Goal: Task Accomplishment & Management: Manage account settings

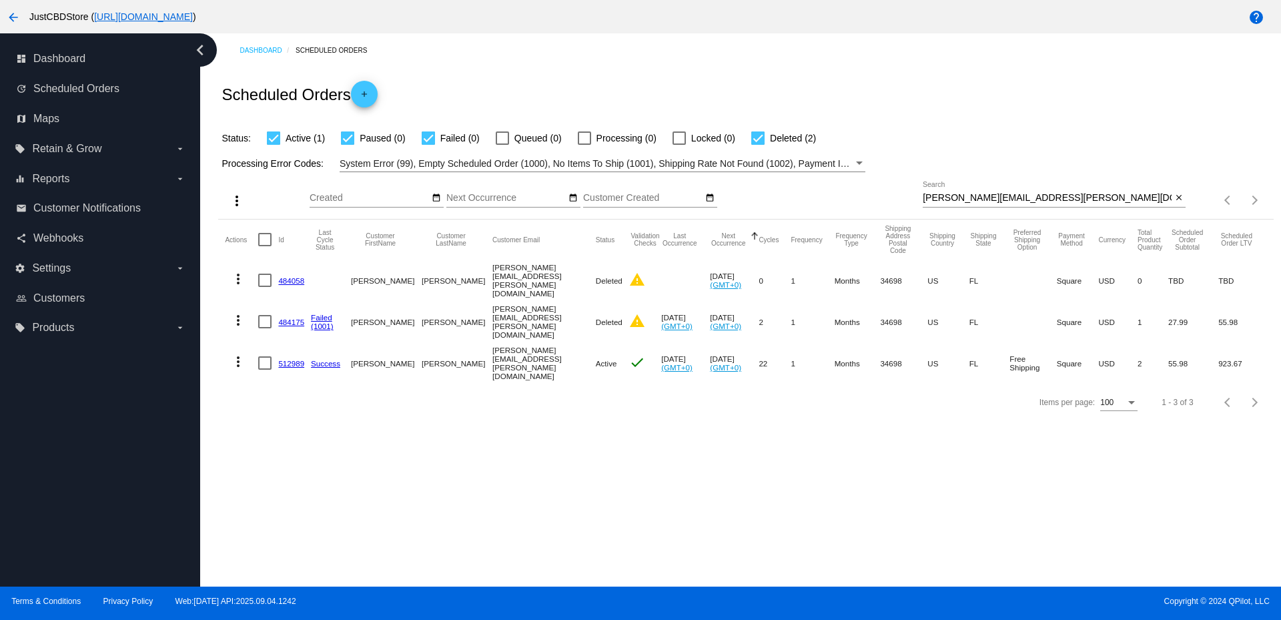
click at [965, 202] on input "[PERSON_NAME][EMAIL_ADDRESS][PERSON_NAME][DOMAIN_NAME]" at bounding box center [1047, 198] width 249 height 11
paste input "[EMAIL_ADDRESS][DOMAIN_NAME]"
type input "[EMAIL_ADDRESS][DOMAIN_NAME]"
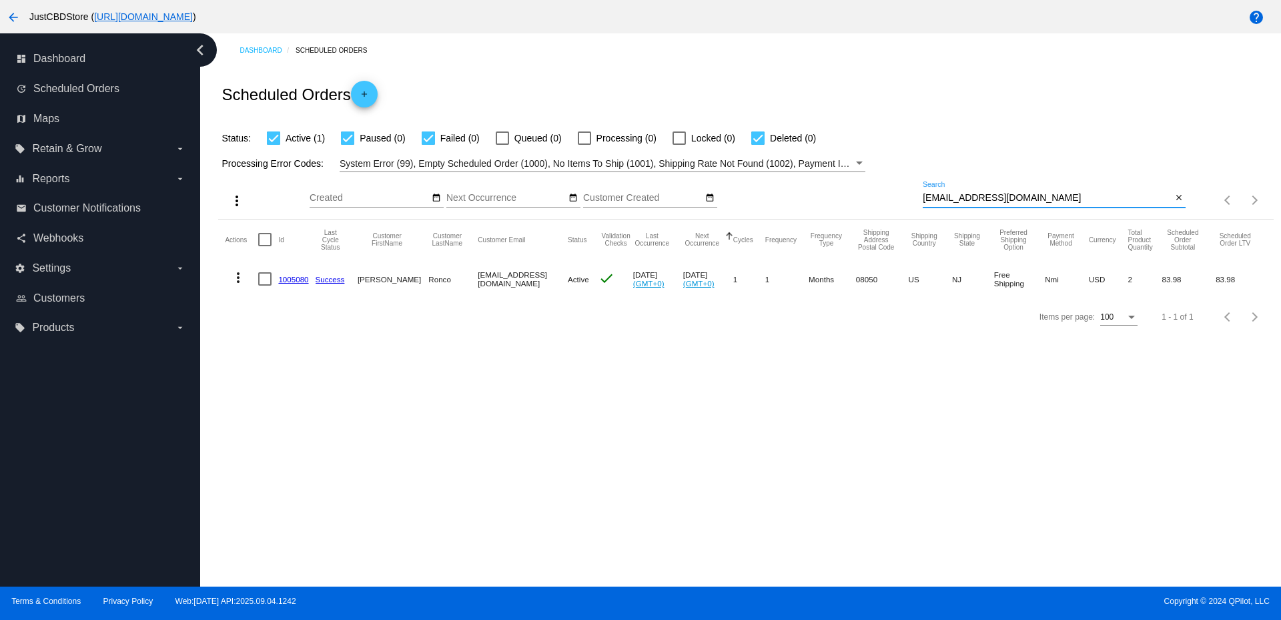
click at [240, 272] on mat-icon "more_vert" at bounding box center [238, 278] width 16 height 16
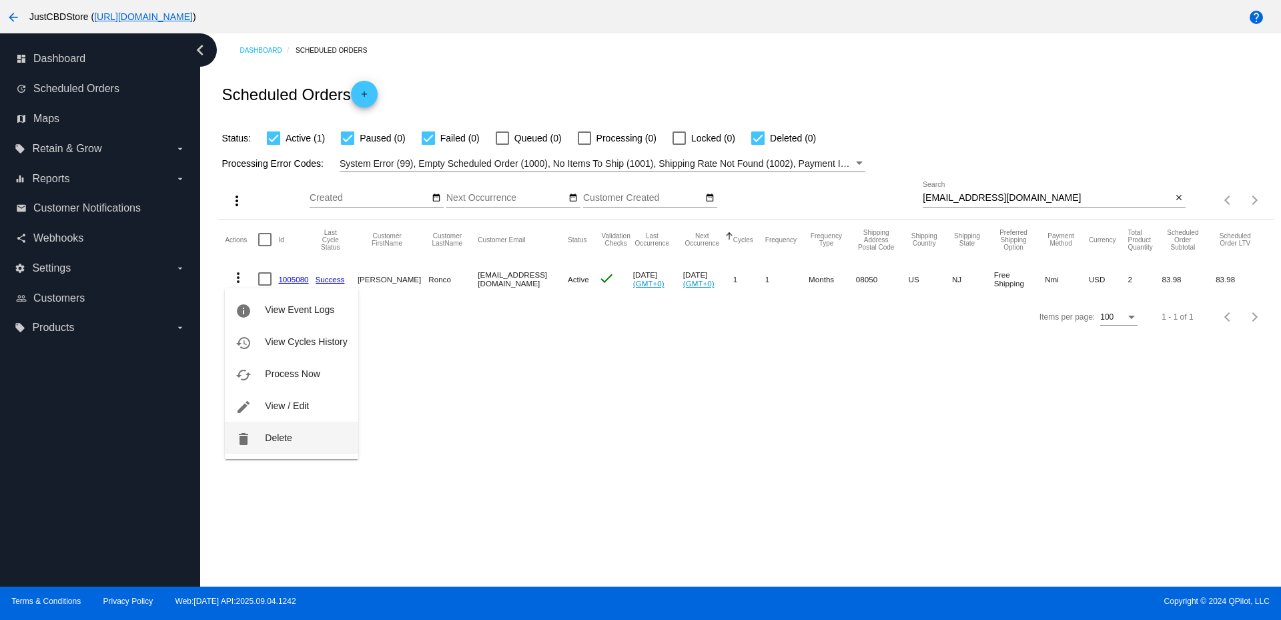
click at [282, 436] on span "Delete" at bounding box center [278, 437] width 27 height 11
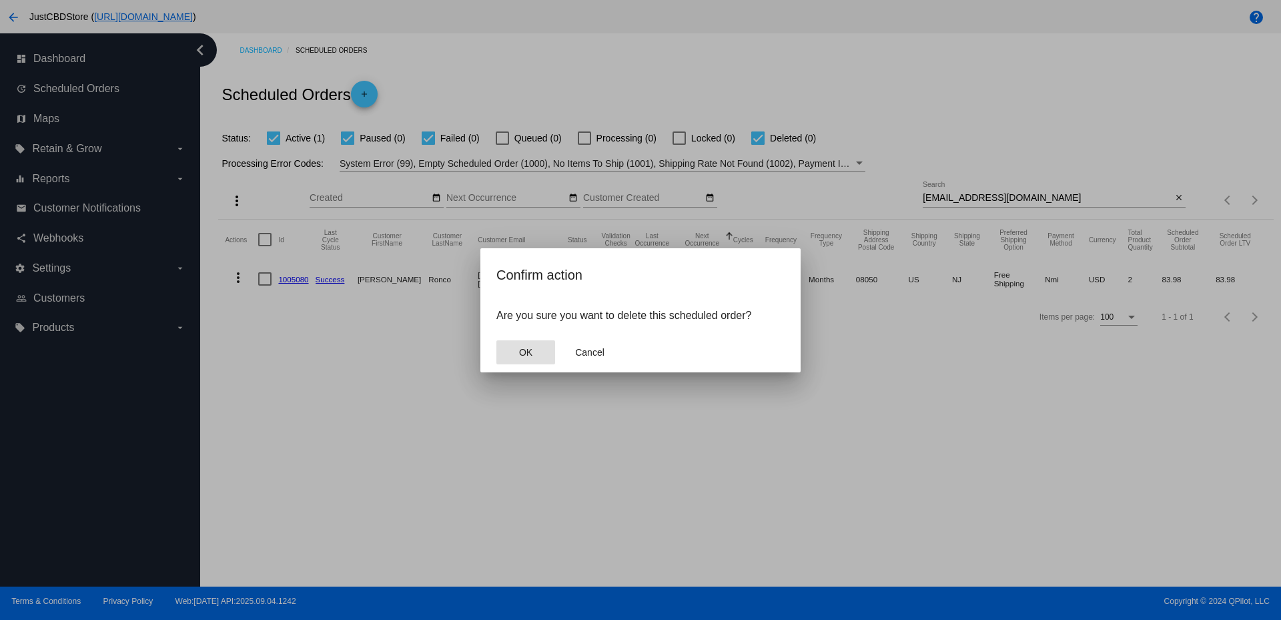
click at [532, 347] on span "OK" at bounding box center [525, 352] width 13 height 11
